Goal: Transaction & Acquisition: Purchase product/service

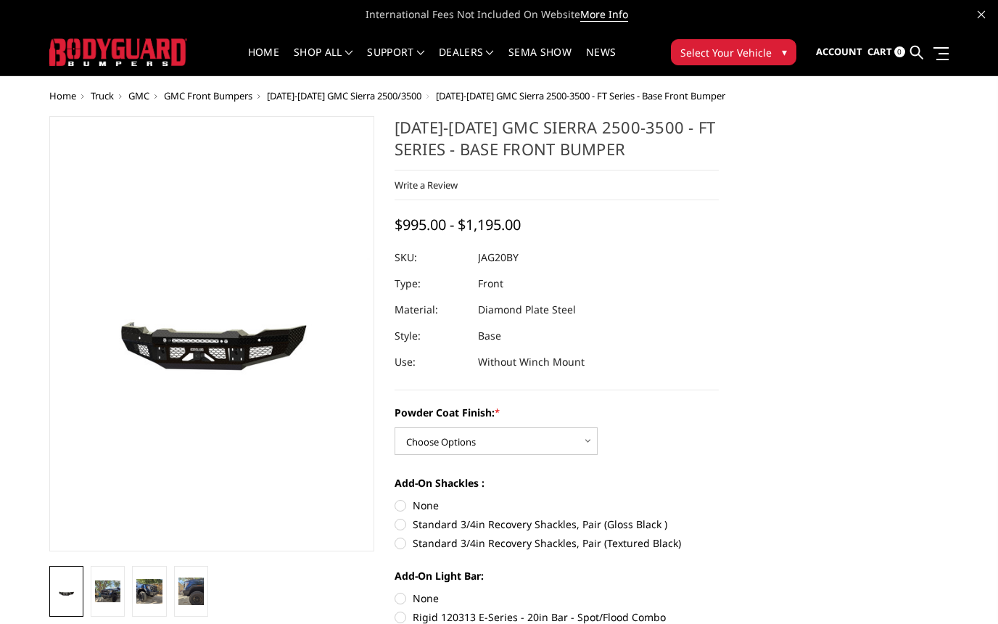
click at [316, 97] on span "[DATE]-[DATE] GMC Sierra 2500/3500" at bounding box center [344, 95] width 155 height 13
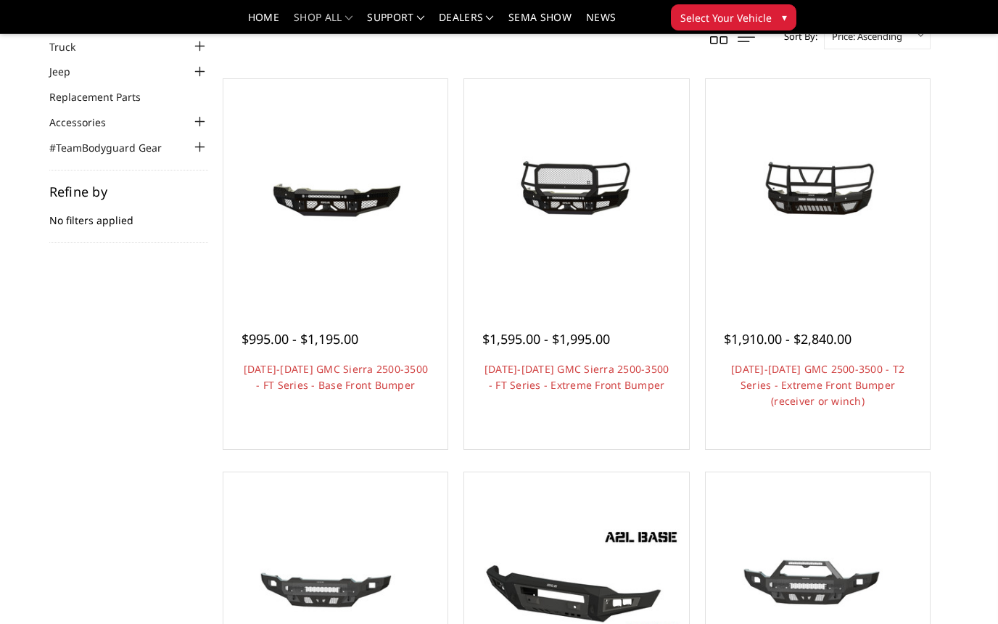
scroll to position [102, 0]
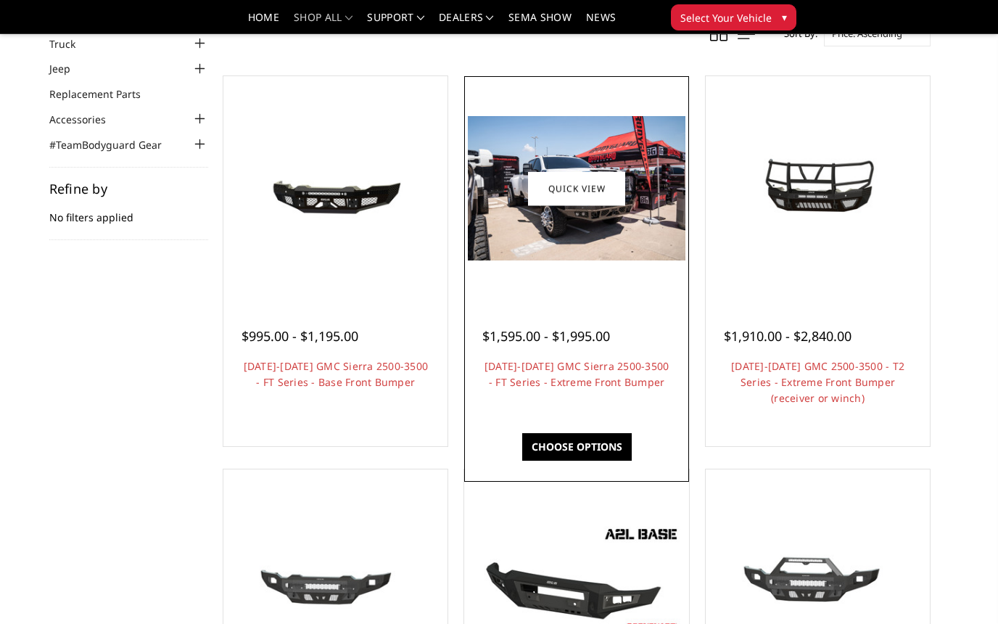
click at [533, 287] on div at bounding box center [576, 188] width 217 height 217
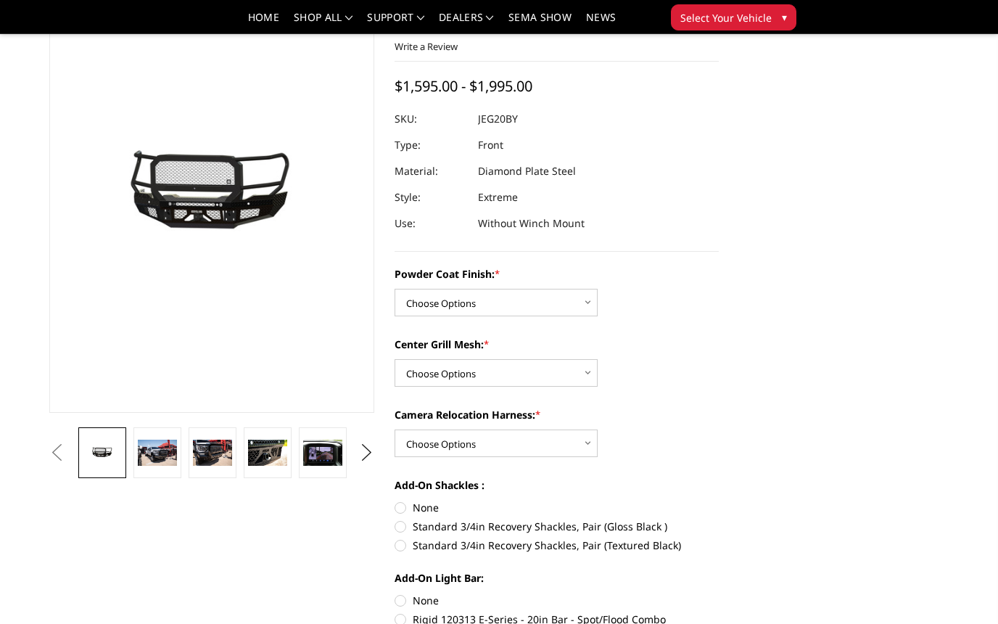
scroll to position [119, 0]
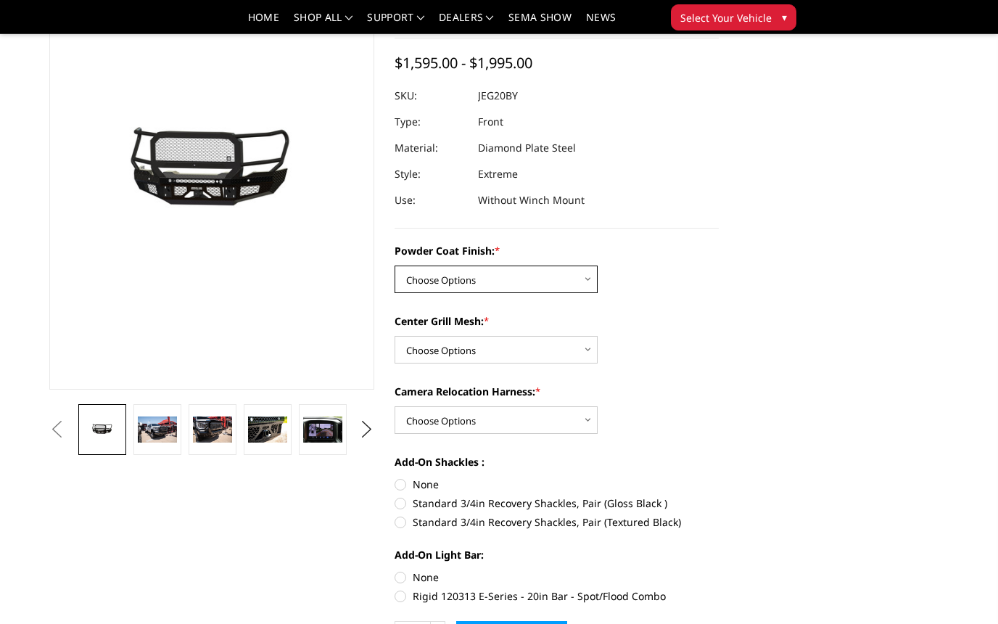
select select "3257"
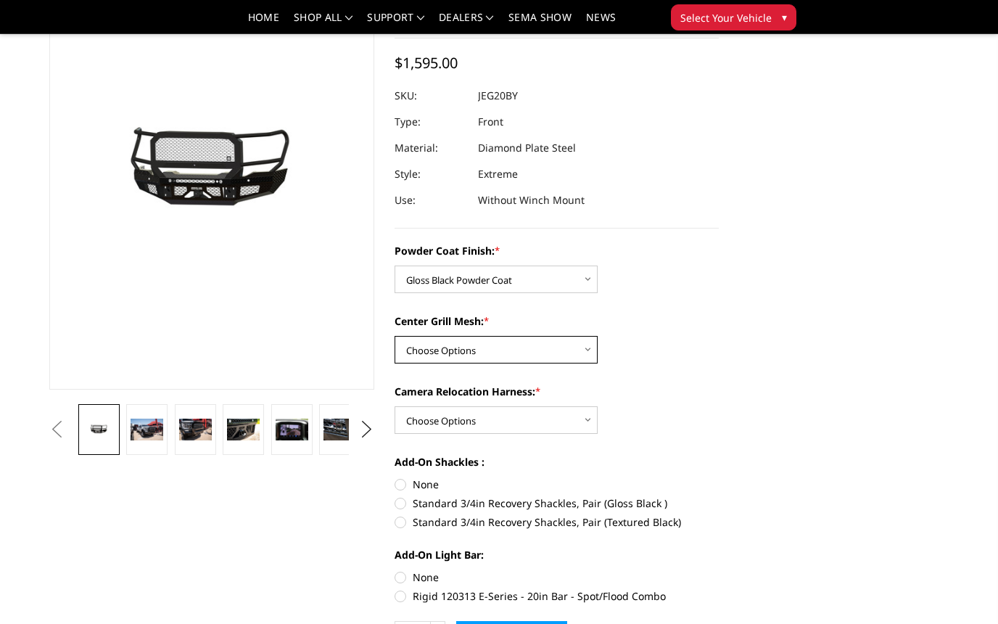
select select "3259"
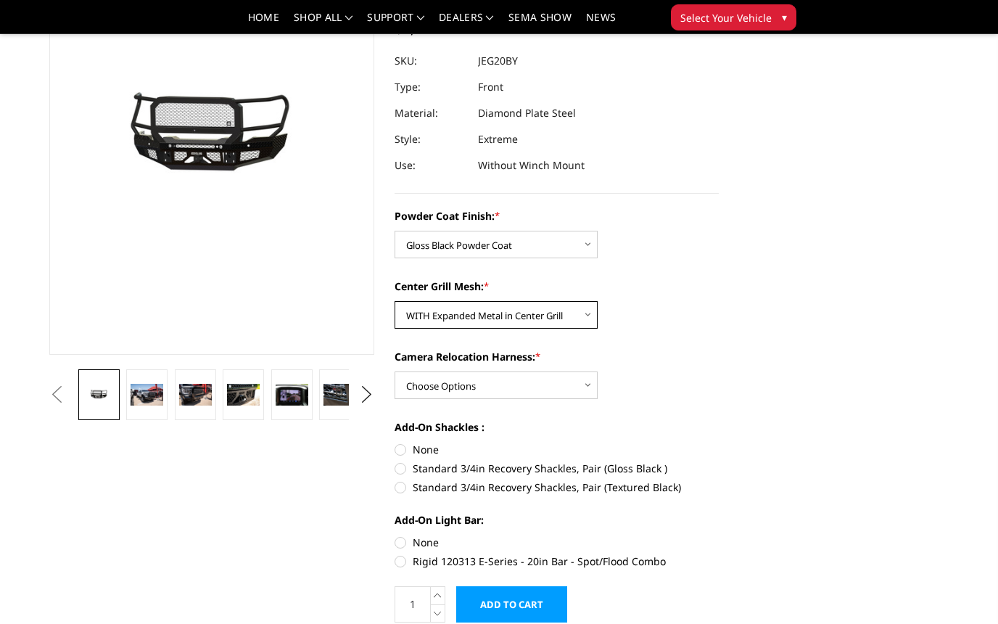
scroll to position [159, 0]
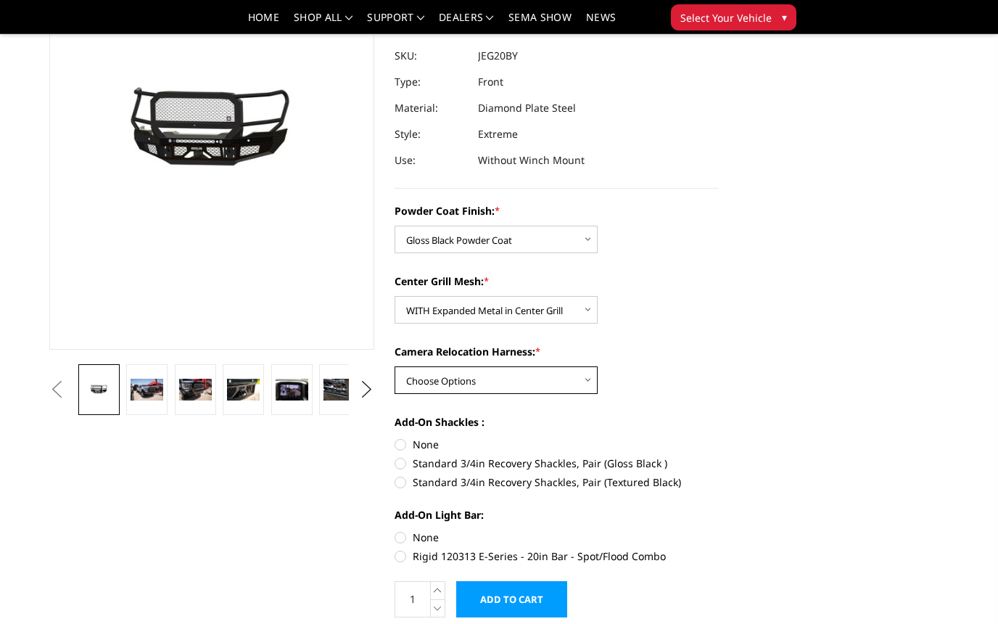
select select "3261"
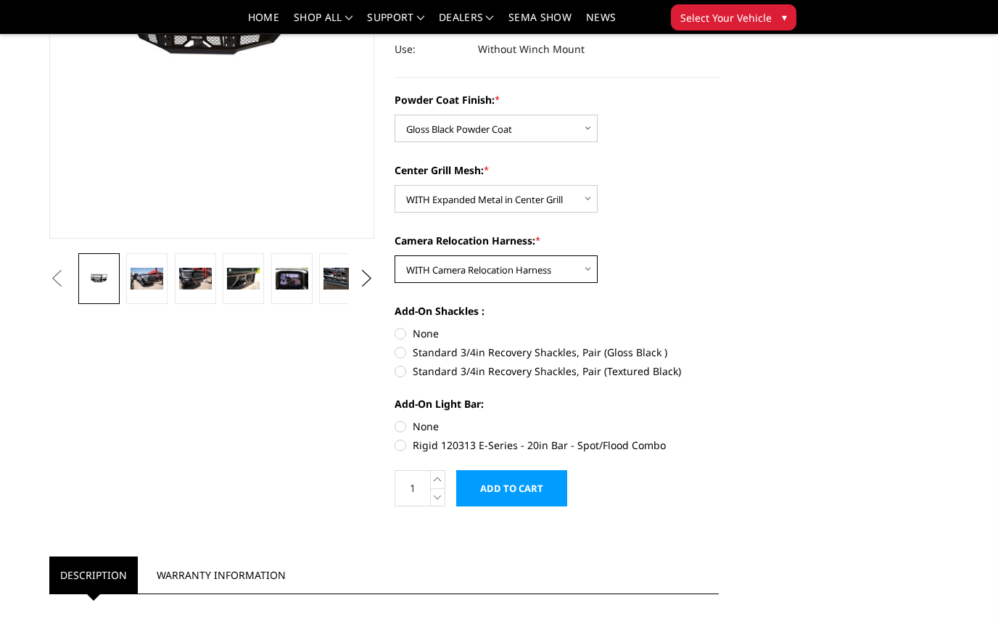
scroll to position [271, 0]
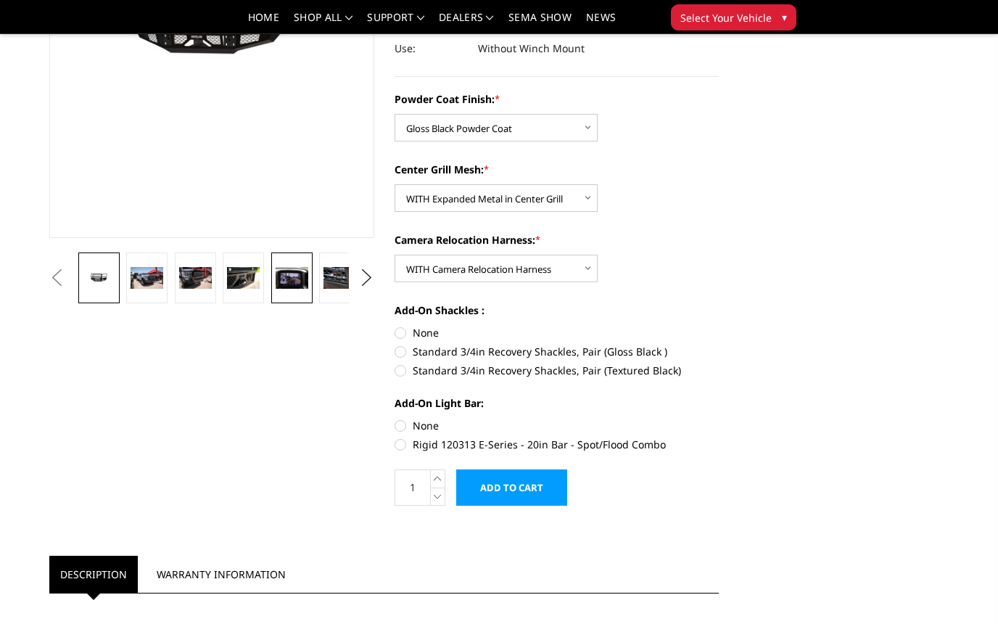
click at [282, 289] on link at bounding box center [291, 278] width 41 height 51
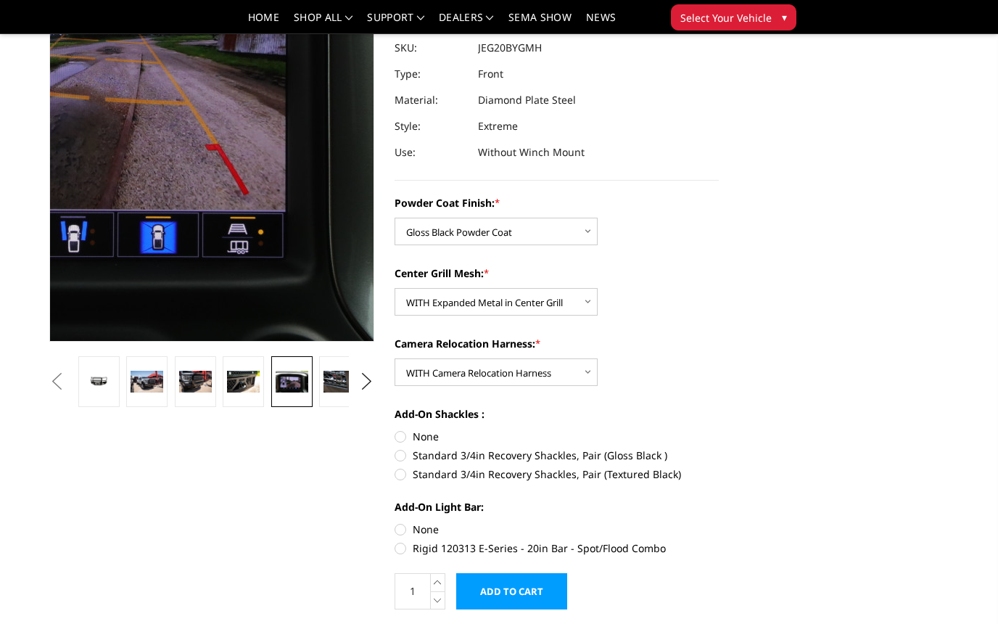
scroll to position [168, 0]
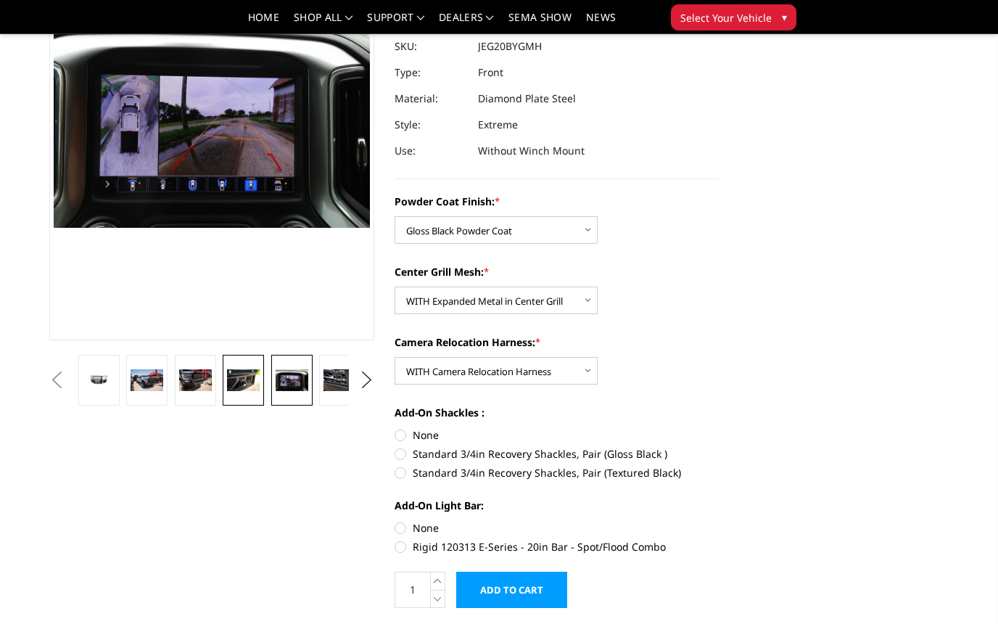
click at [234, 382] on img at bounding box center [243, 380] width 33 height 22
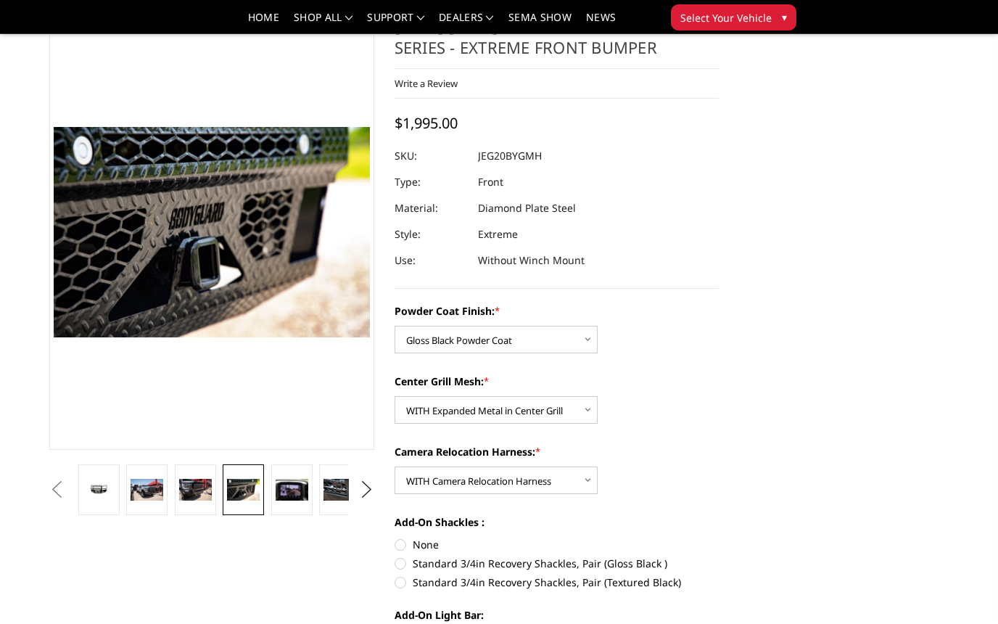
scroll to position [56, 0]
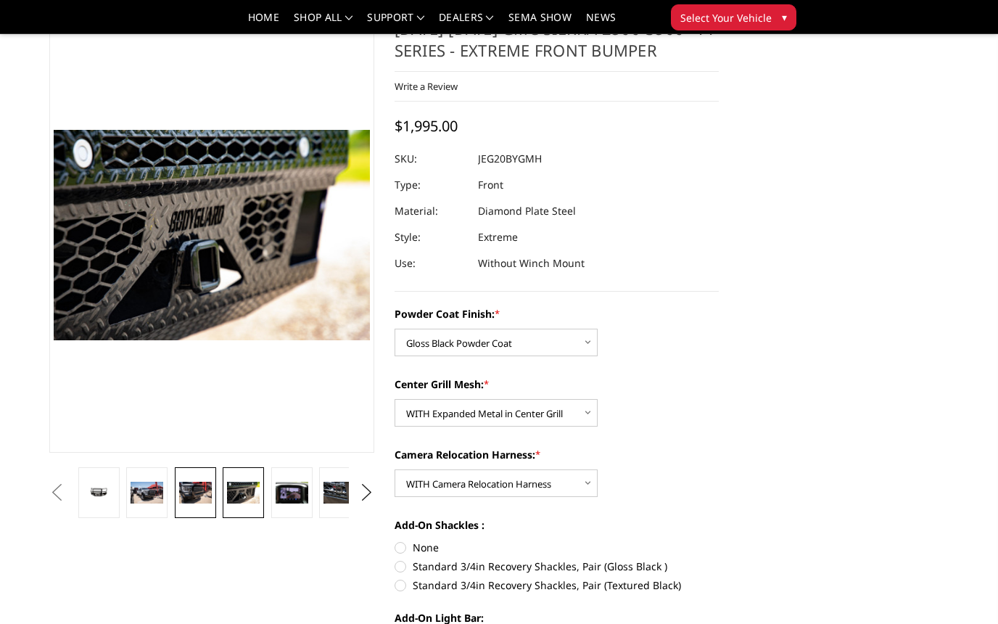
click at [204, 489] on img at bounding box center [195, 493] width 33 height 22
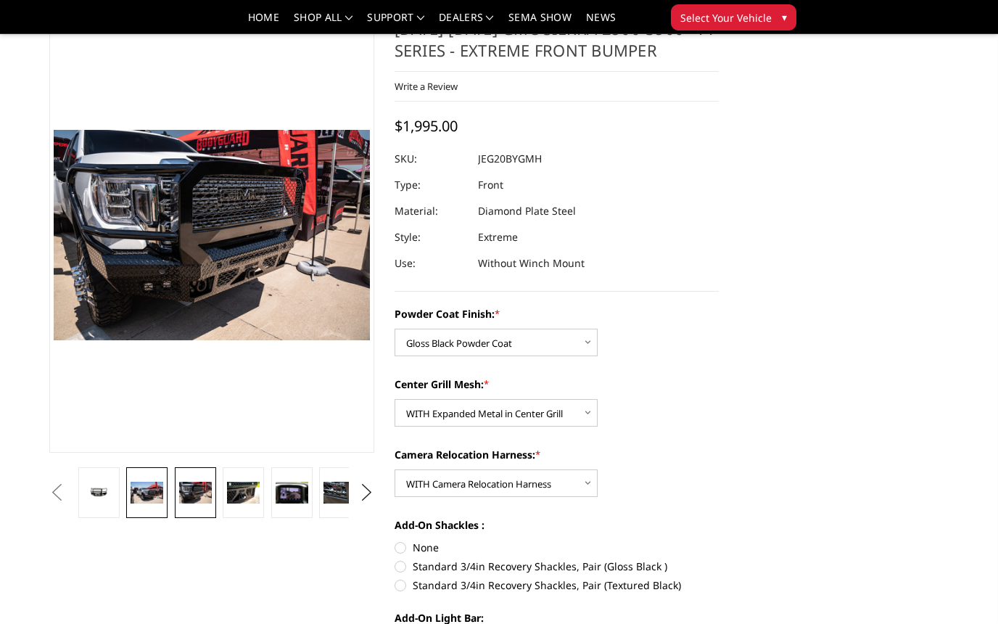
click at [149, 490] on img at bounding box center [147, 493] width 33 height 22
